Goal: Find specific page/section: Find specific page/section

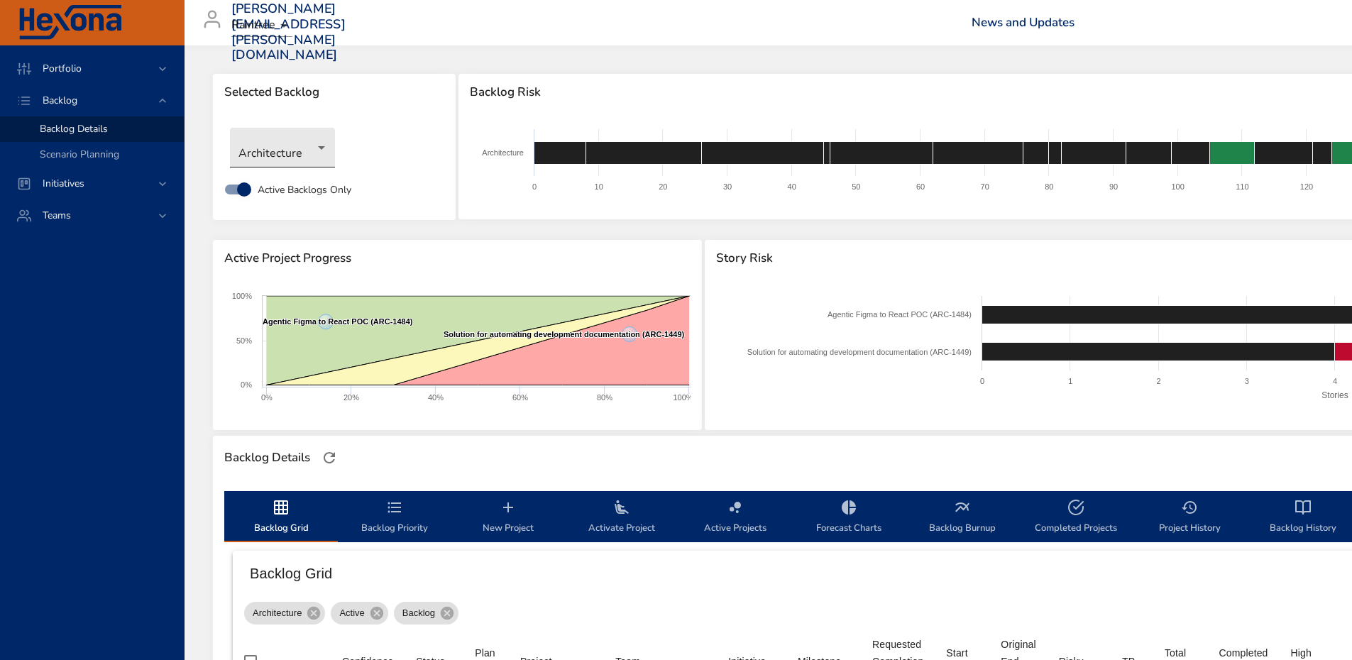
click at [300, 154] on body "Portfolio Backlog Backlog Details Scenario Planning Initiatives Teams [PERSON_N…" at bounding box center [676, 330] width 1352 height 660
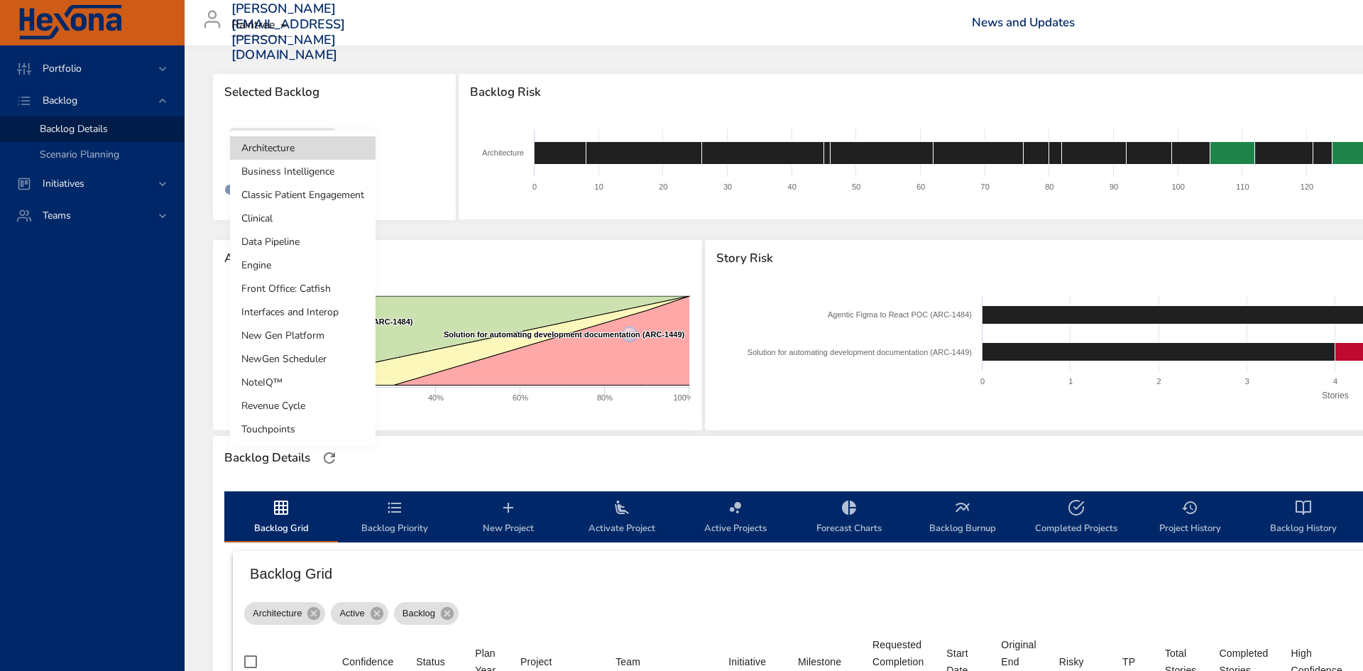
click at [298, 269] on li "Engine" at bounding box center [302, 264] width 145 height 23
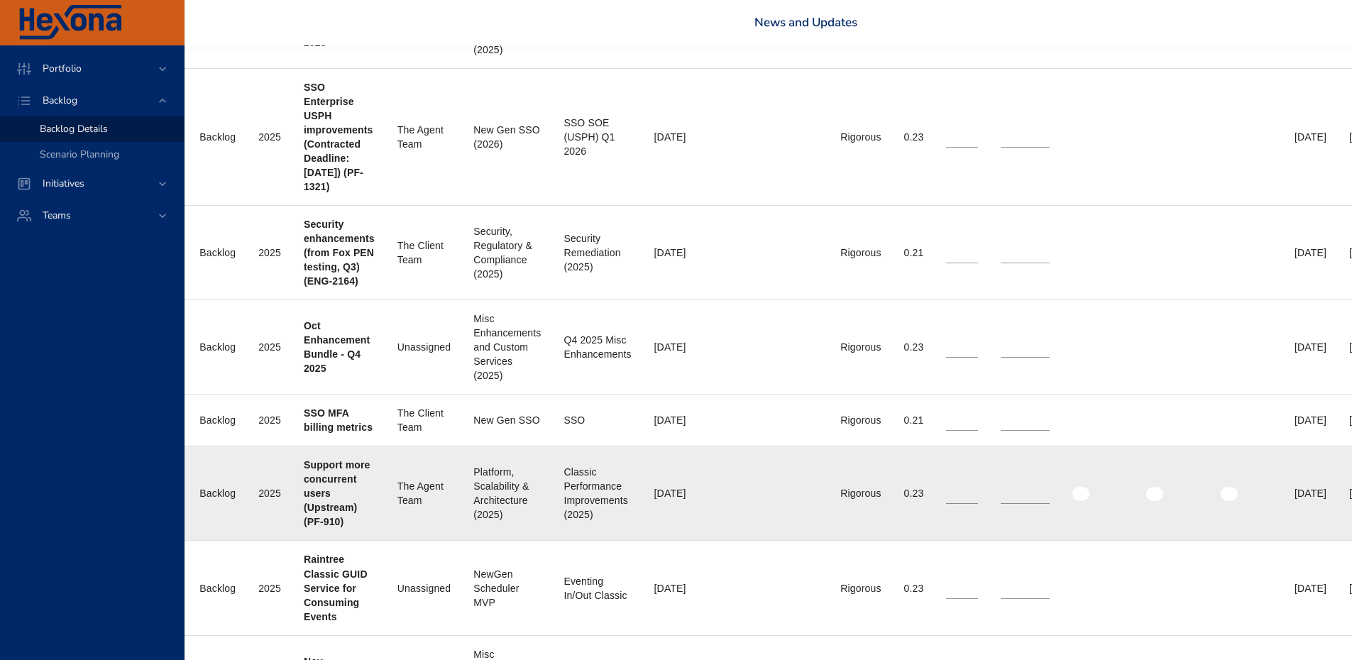
scroll to position [994, 0]
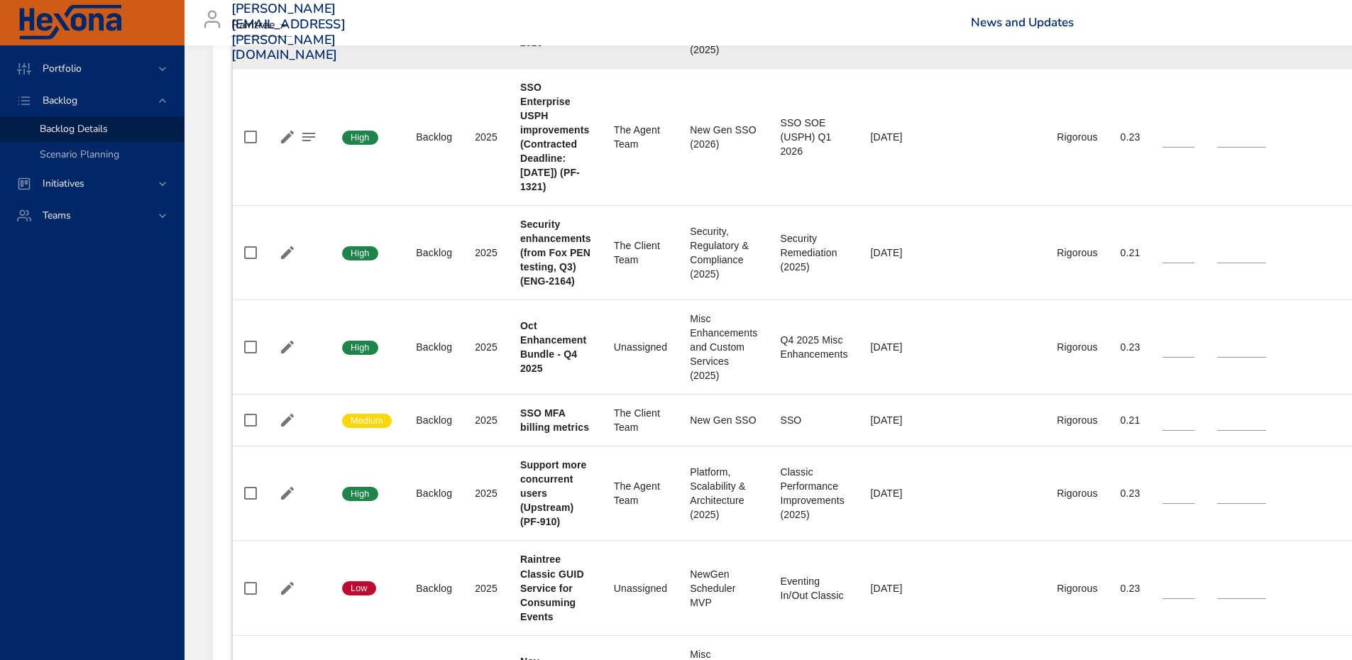
click at [1104, 53] on td "Risky Rigorous" at bounding box center [1076, 21] width 63 height 94
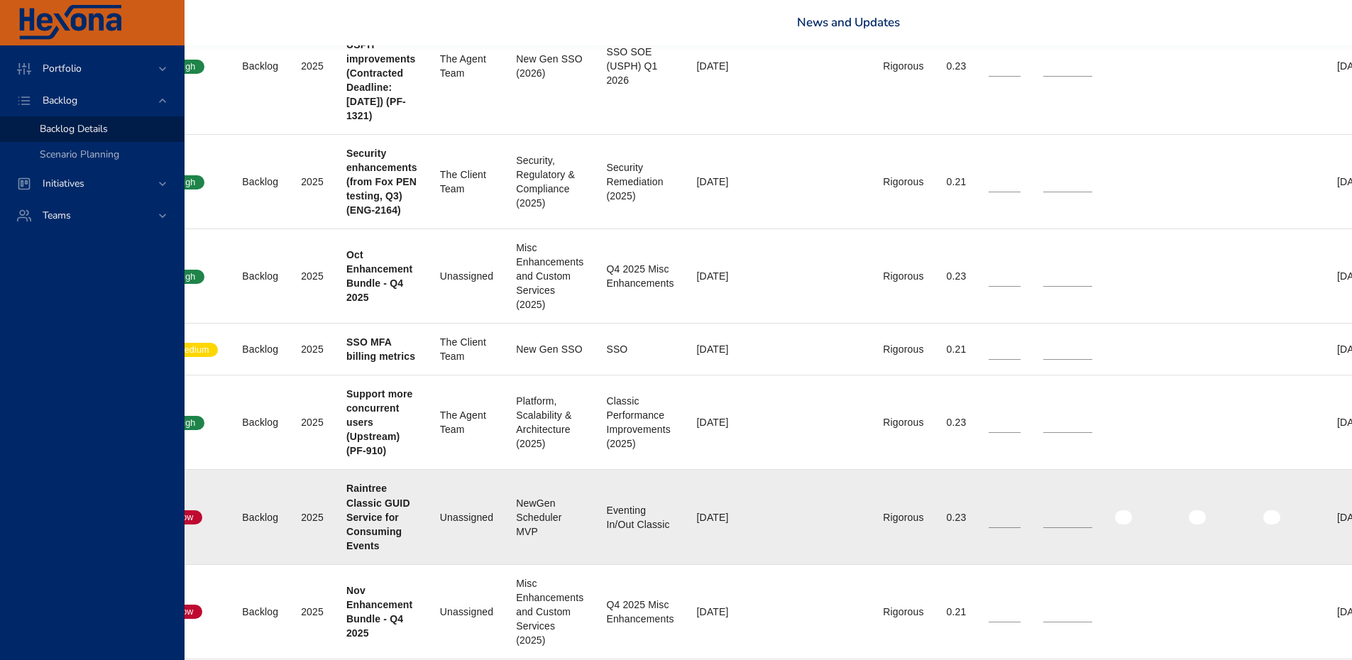
scroll to position [1065, 0]
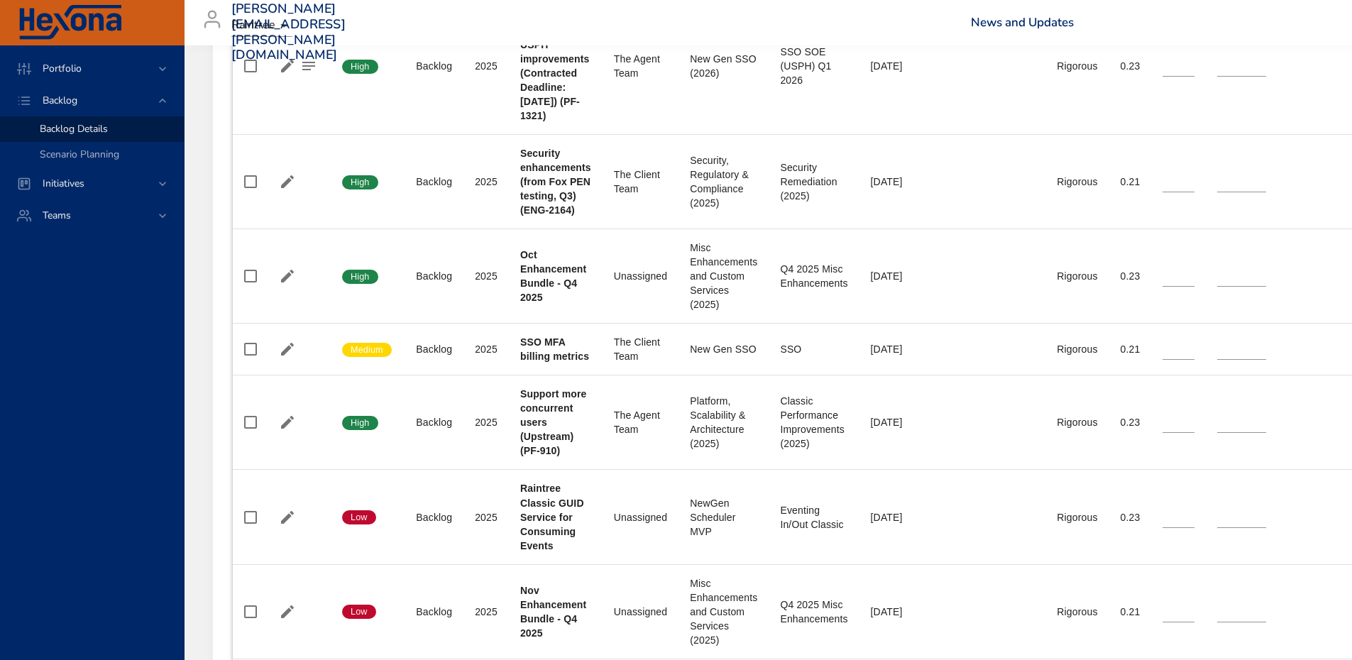
drag, startPoint x: 84, startPoint y: 370, endPoint x: 220, endPoint y: 394, distance: 137.6
click at [84, 370] on div "Portfolio Backlog Backlog Details Scenario Planning Initiatives Teams" at bounding box center [92, 352] width 185 height 615
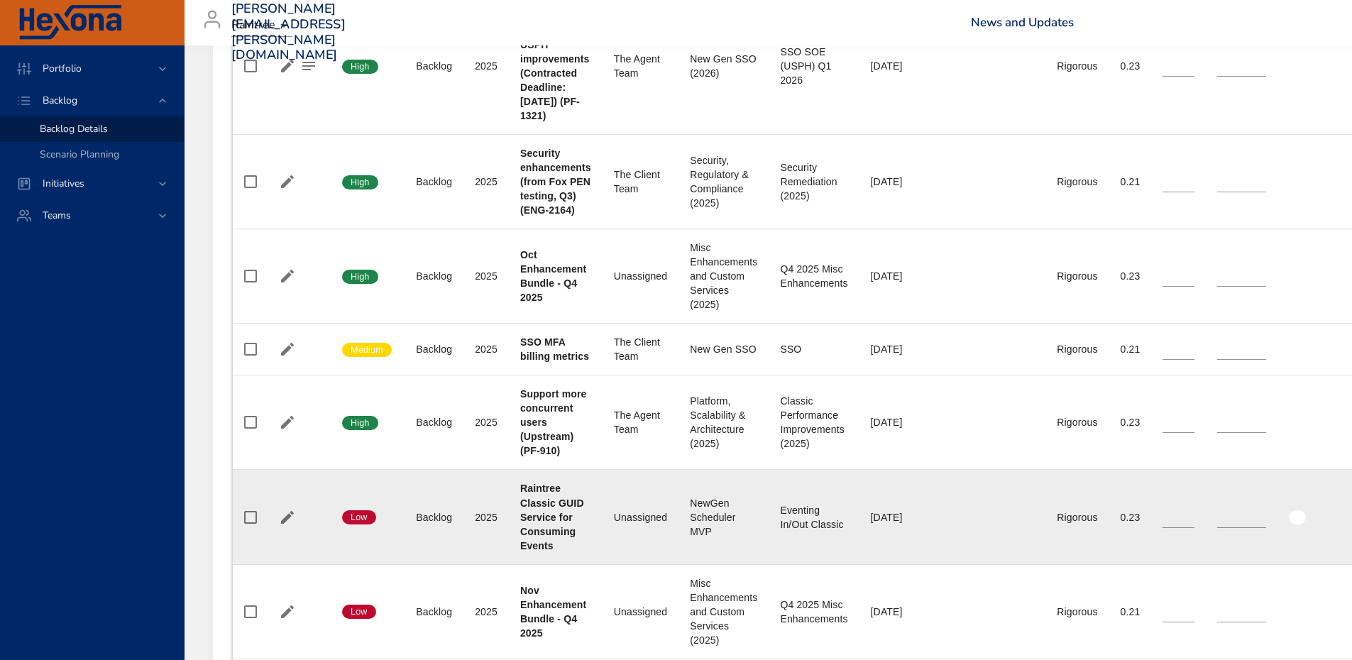
drag, startPoint x: 483, startPoint y: 566, endPoint x: 505, endPoint y: 504, distance: 65.3
click at [483, 564] on td "Plan Year [DATE]" at bounding box center [485, 517] width 45 height 94
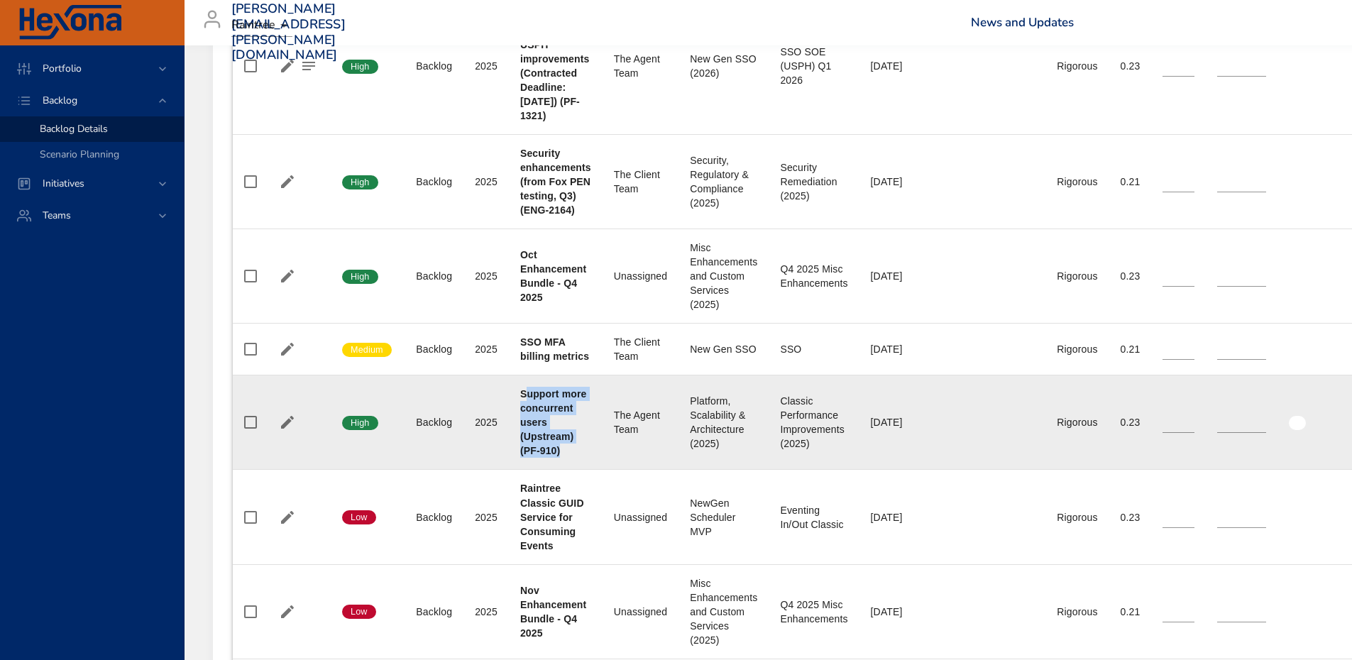
drag, startPoint x: 566, startPoint y: 463, endPoint x: 527, endPoint y: 407, distance: 68.7
click at [525, 410] on div "Support more concurrent users (Upstream) (PF-910)" at bounding box center [555, 422] width 71 height 71
click at [566, 443] on div "Support more concurrent users (Upstream) (PF-910)" at bounding box center [555, 422] width 71 height 71
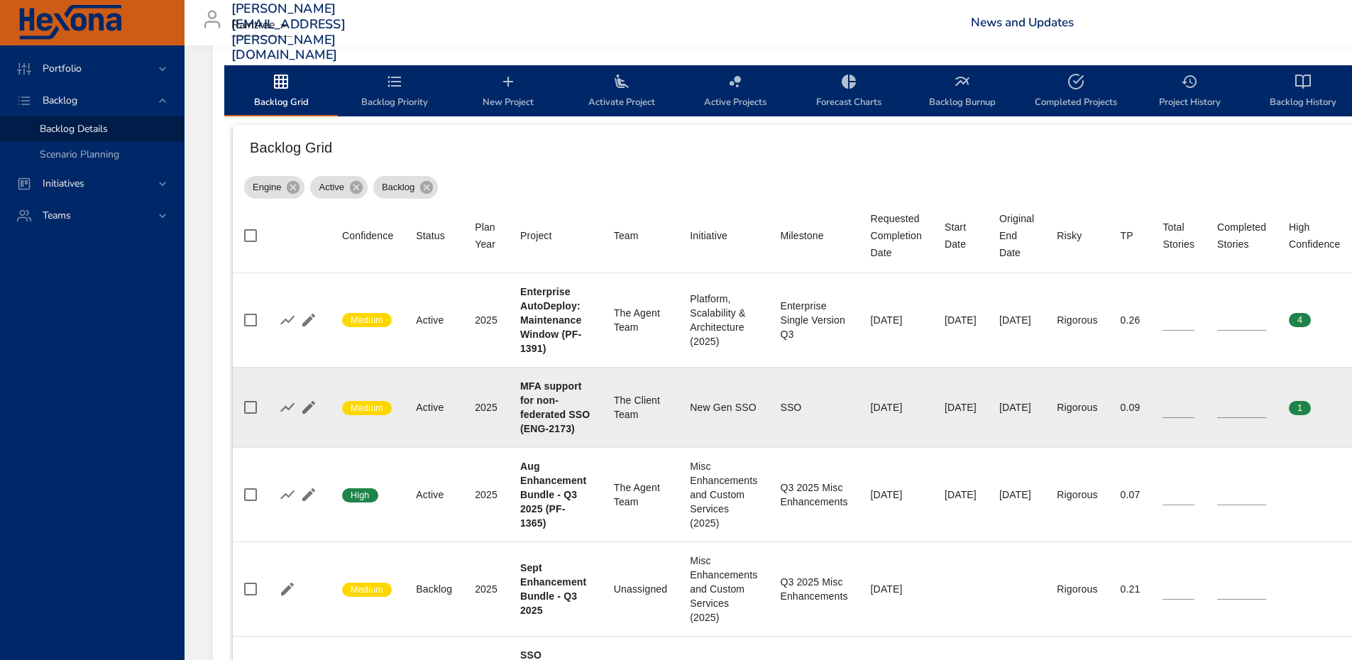
scroll to position [923, 0]
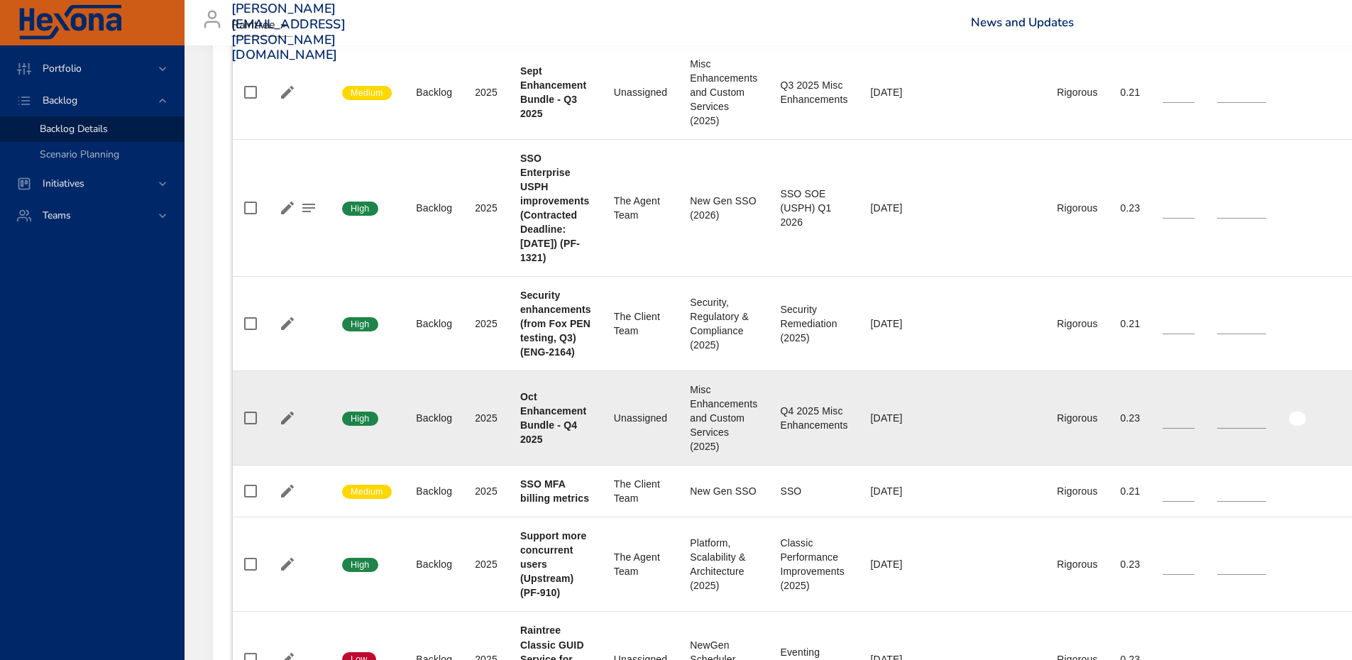
click at [1045, 450] on td "Original End Date" at bounding box center [1016, 418] width 57 height 94
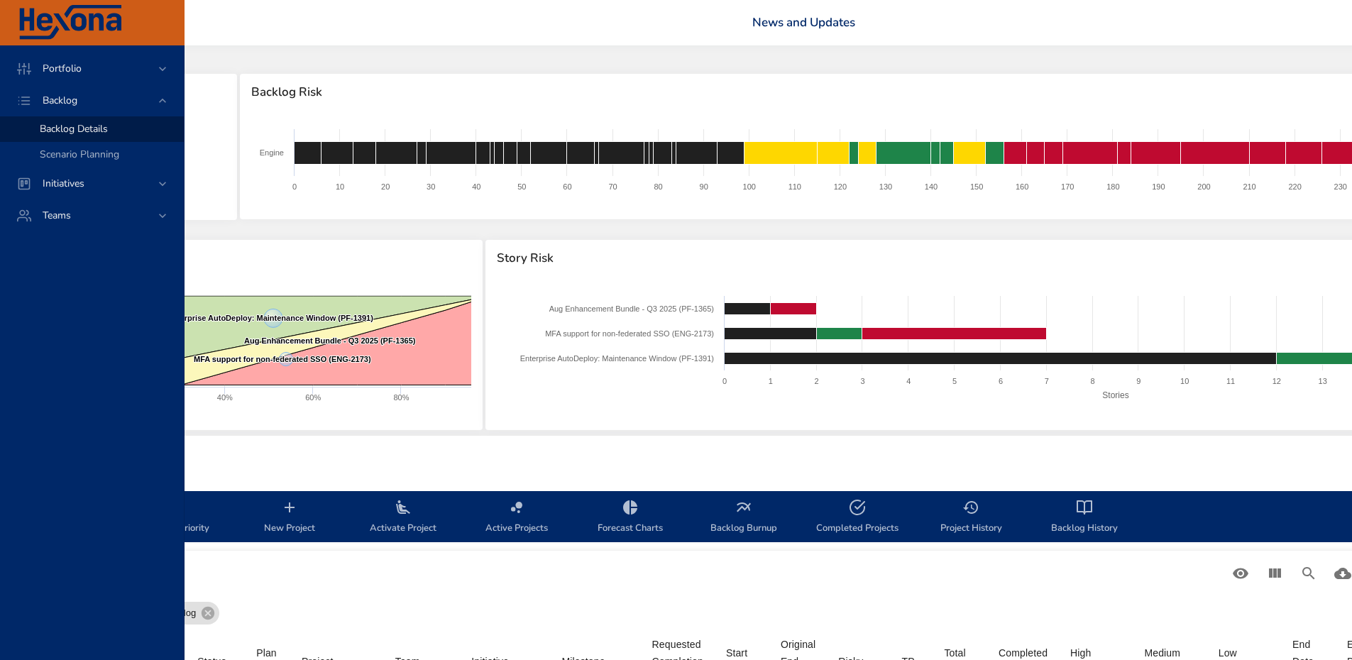
scroll to position [0, 0]
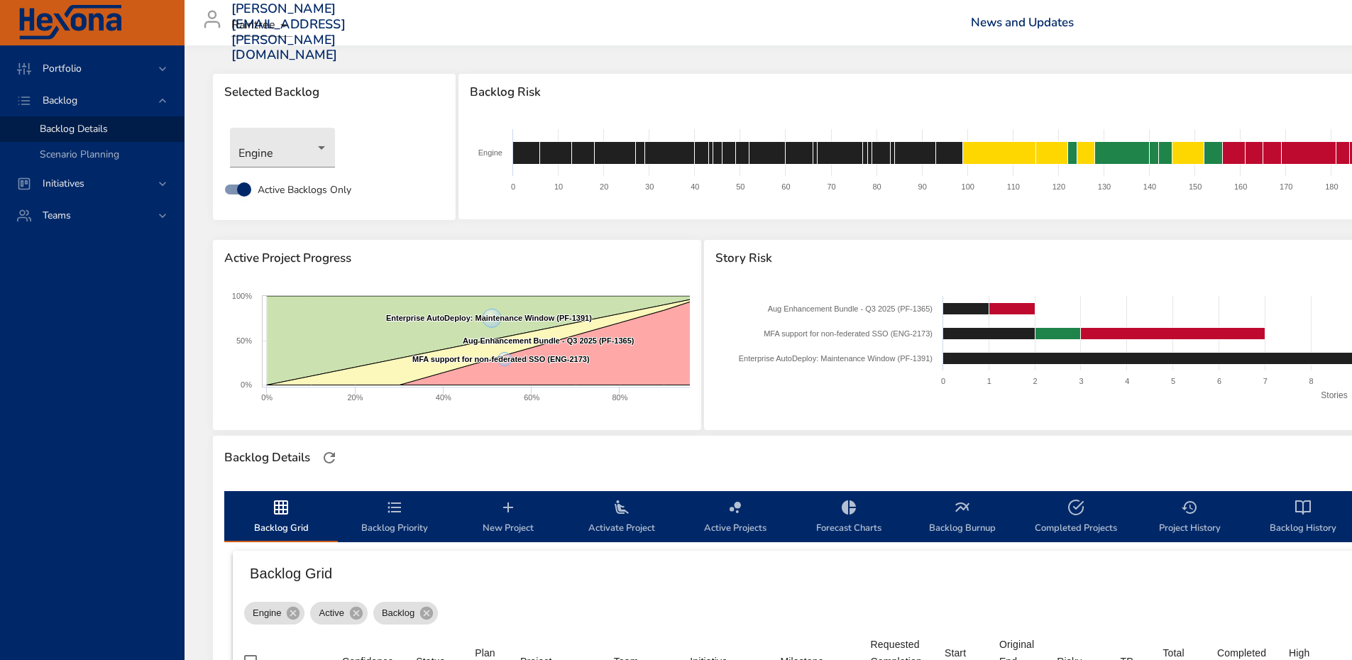
click at [1038, 611] on div "Engine Active Backlog" at bounding box center [948, 610] width 1408 height 28
